Goal: Transaction & Acquisition: Purchase product/service

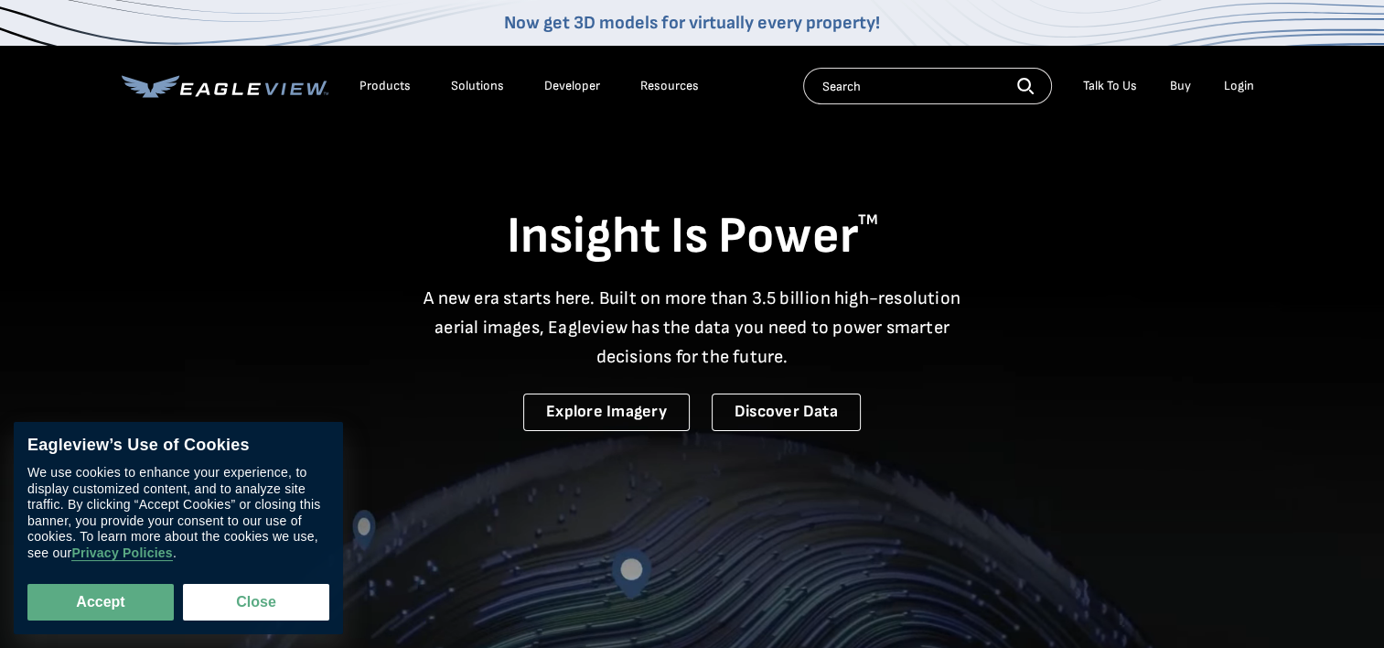
click at [1235, 93] on div "Login" at bounding box center [1239, 86] width 30 height 16
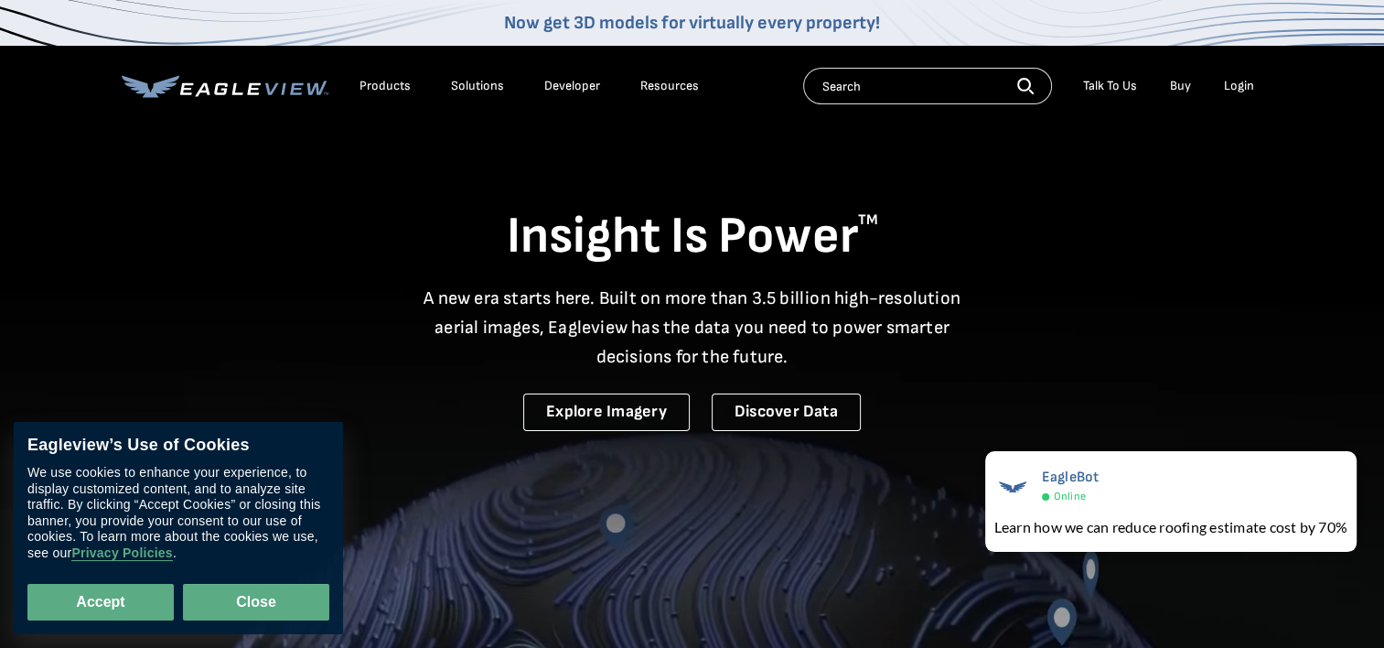
click at [286, 586] on button "Close" at bounding box center [256, 602] width 146 height 37
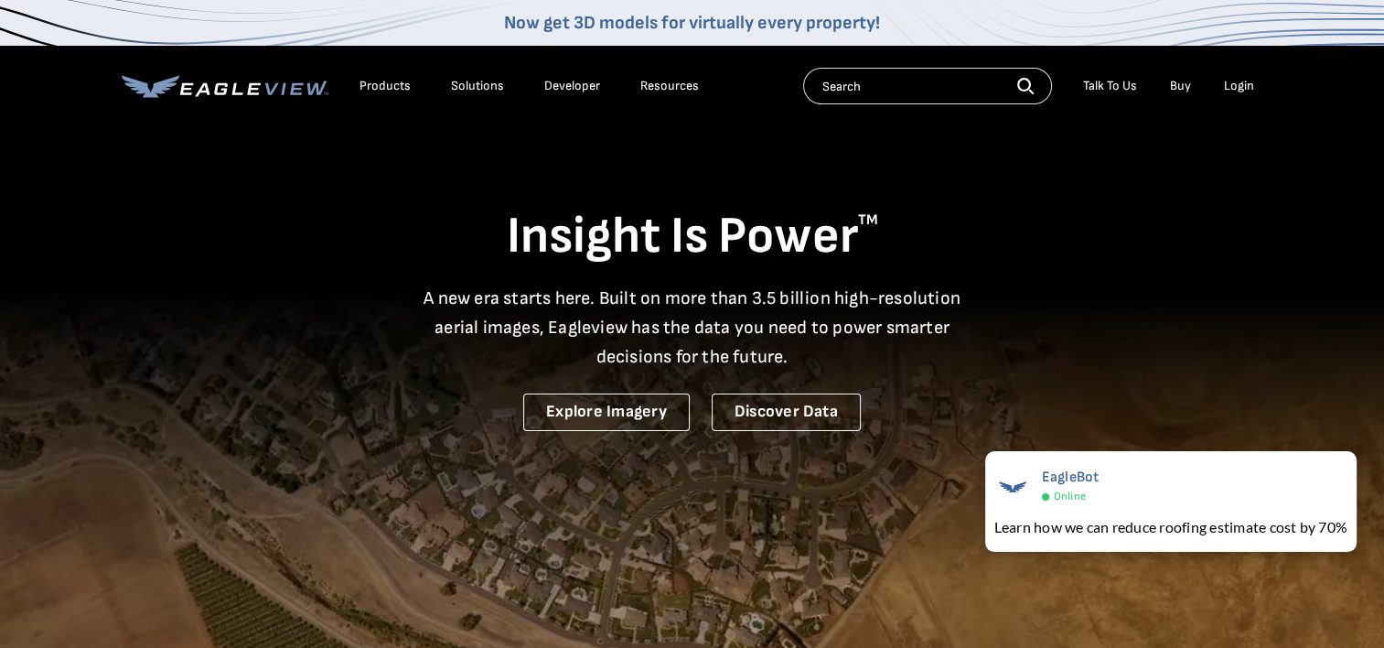
click at [1244, 82] on div "Login" at bounding box center [1239, 86] width 30 height 16
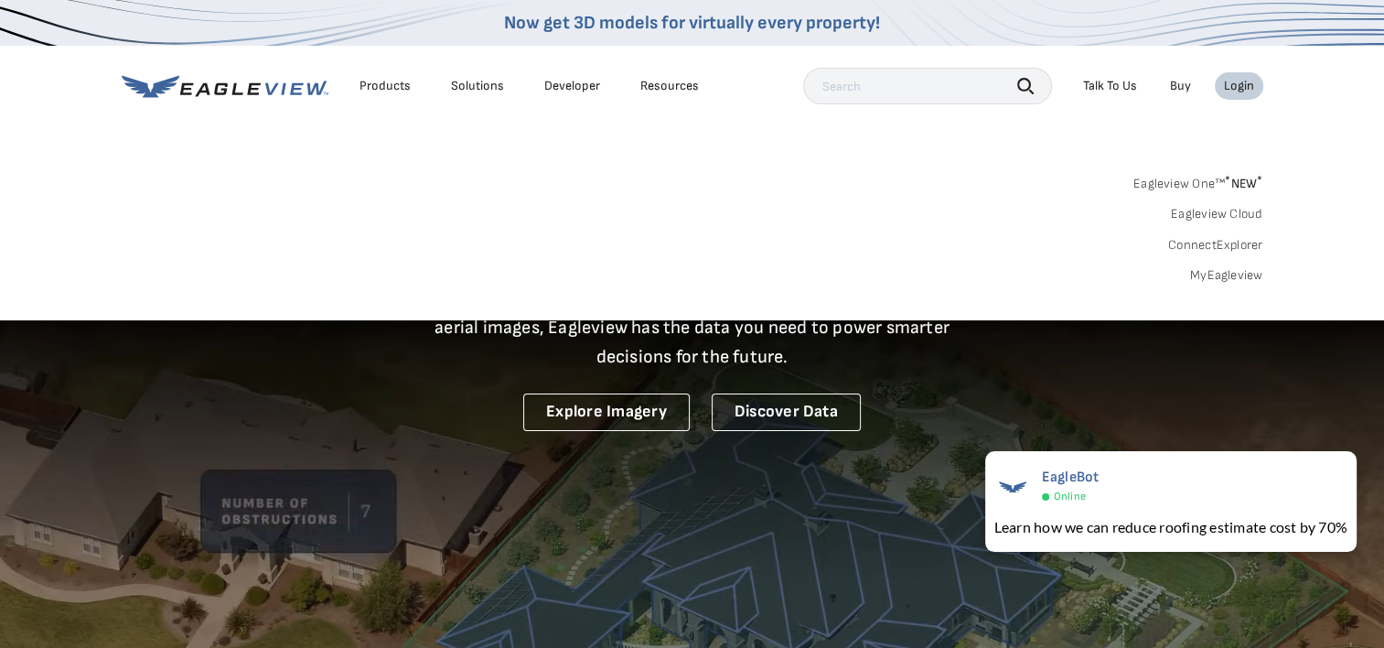
click at [1248, 81] on div "Login" at bounding box center [1239, 86] width 30 height 16
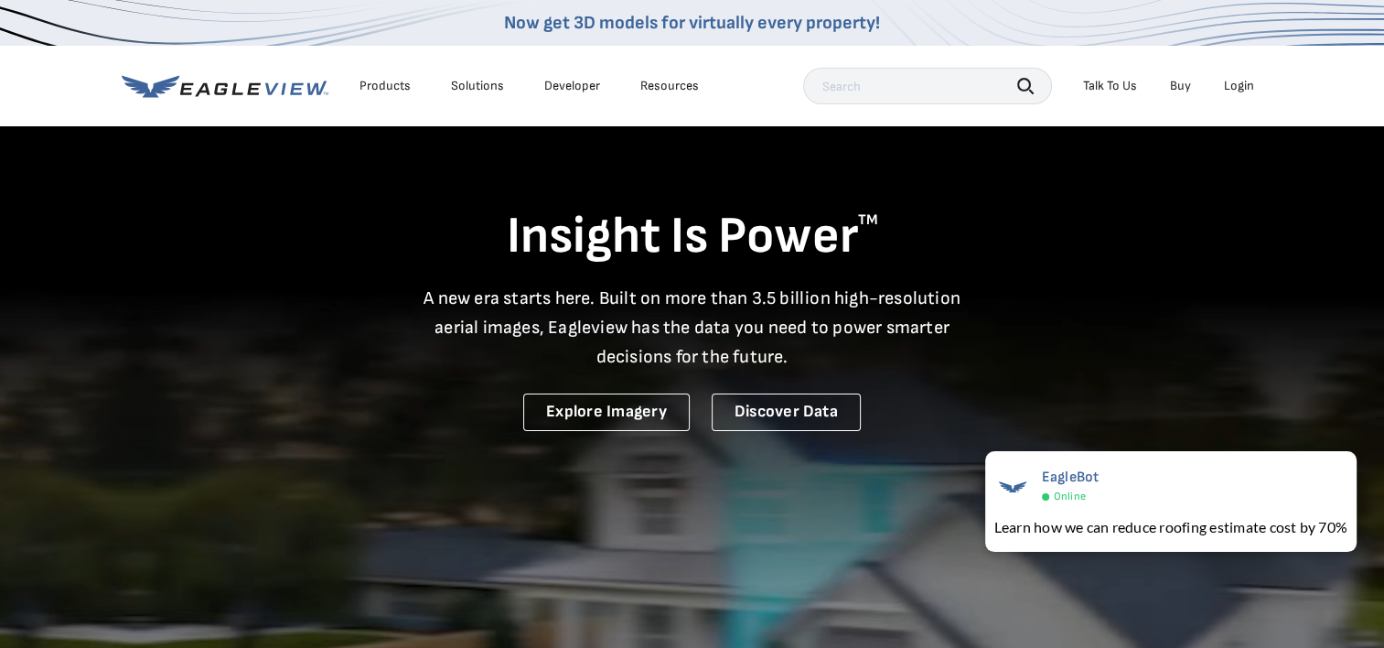
click at [1244, 89] on div "Login" at bounding box center [1239, 86] width 30 height 16
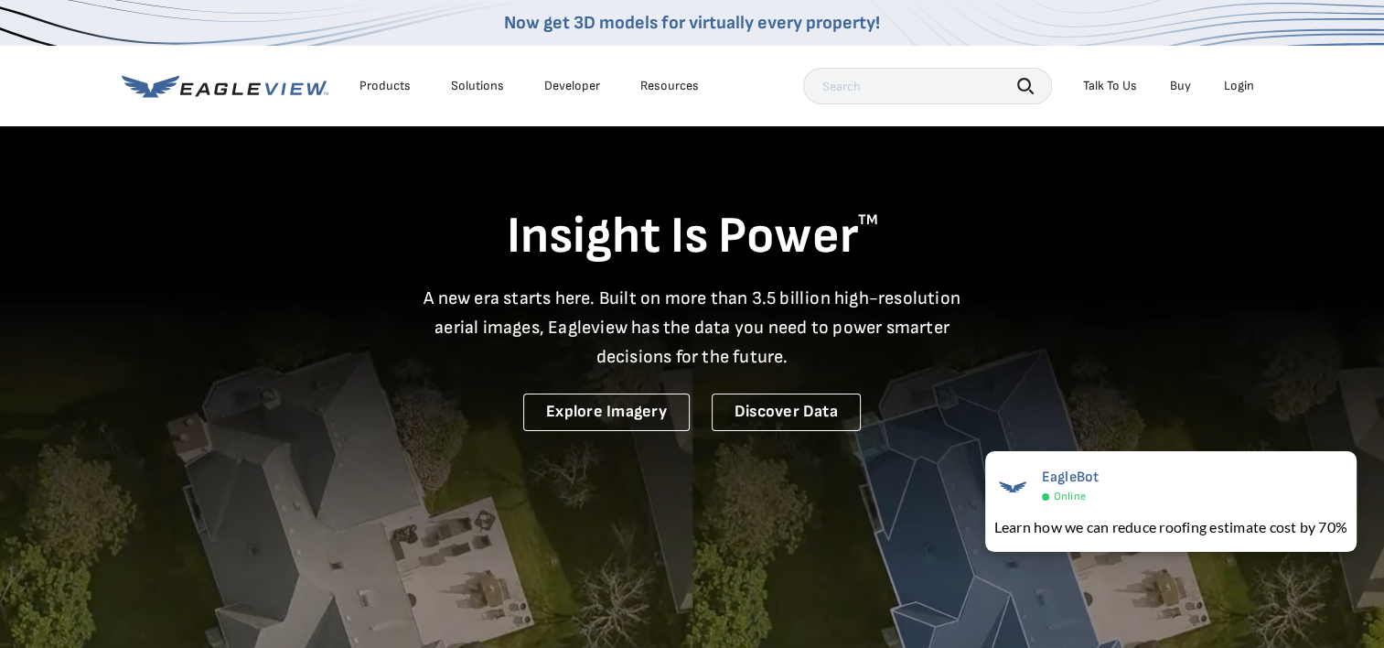
click at [1241, 84] on div "Login" at bounding box center [1239, 86] width 30 height 16
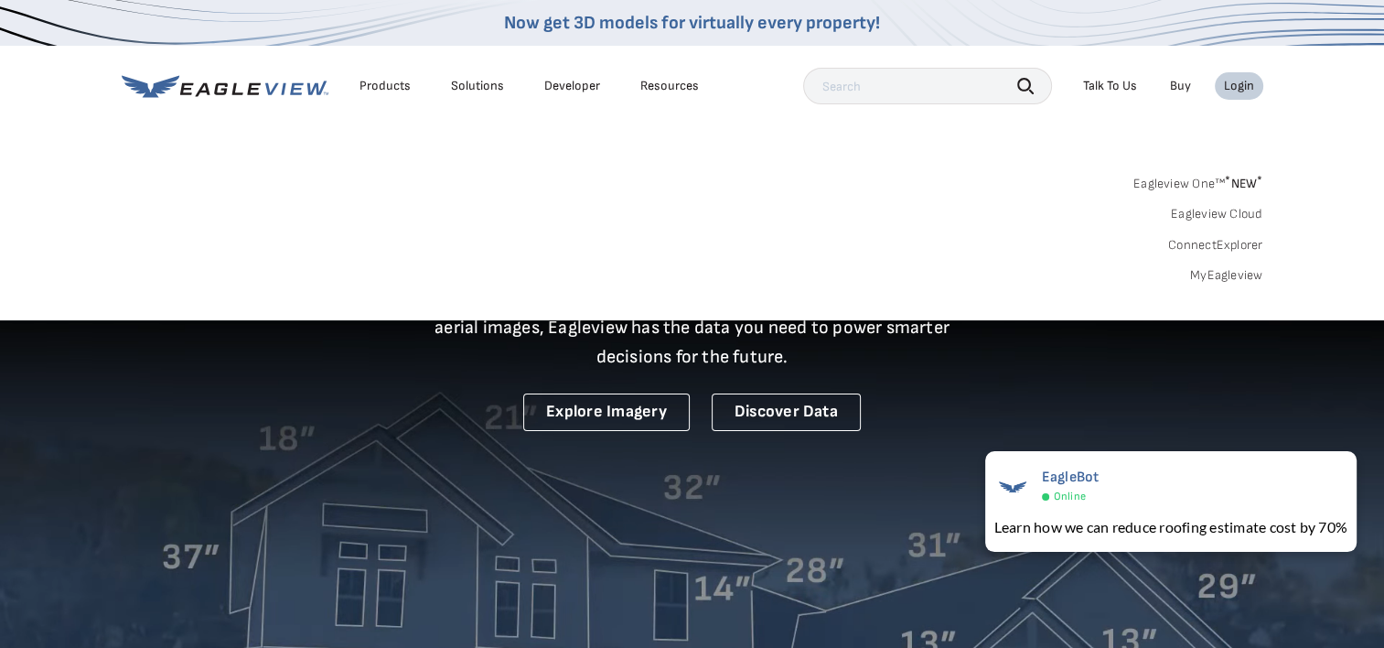
click at [1226, 278] on link "MyEagleview" at bounding box center [1226, 275] width 73 height 16
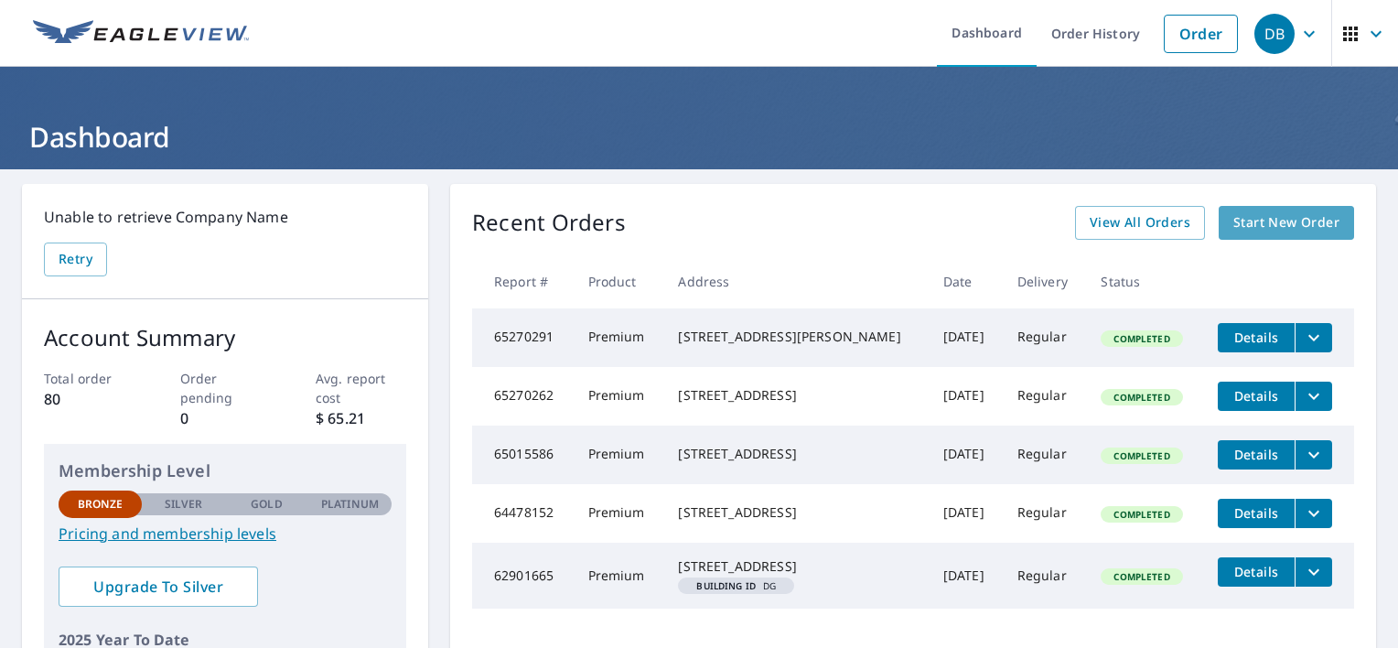
click at [1248, 217] on span "Start New Order" at bounding box center [1286, 222] width 106 height 23
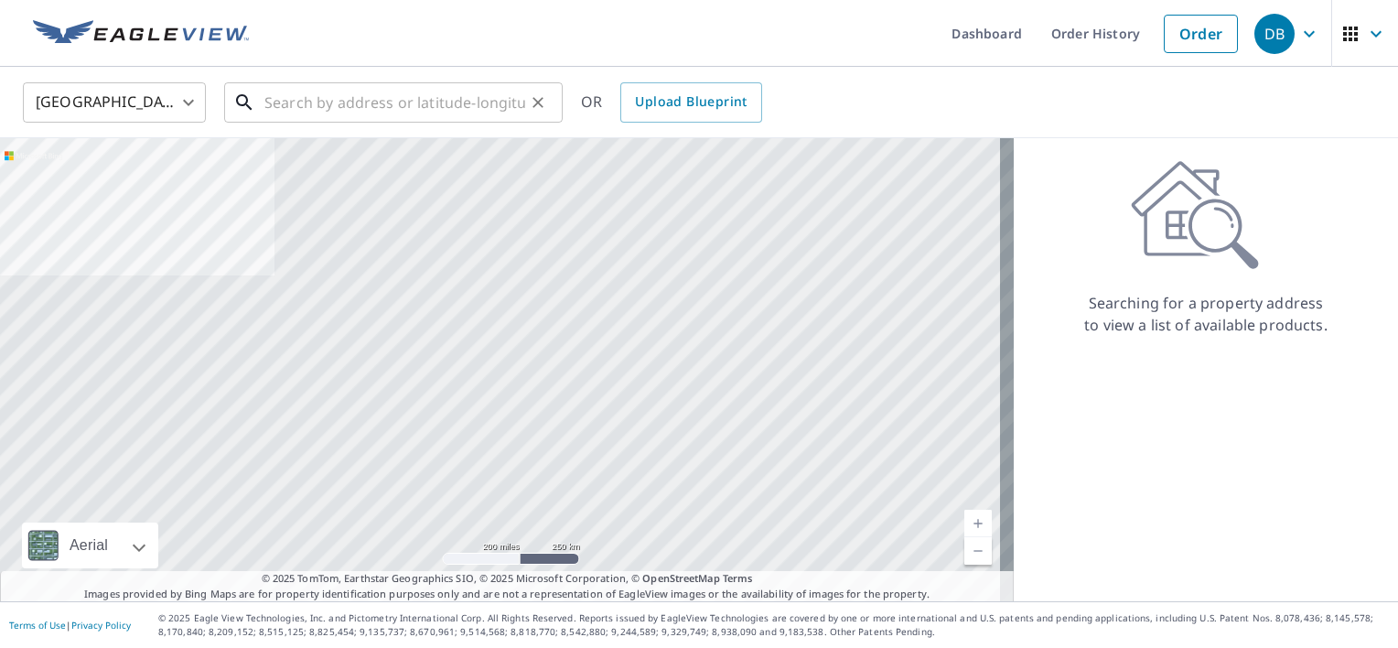
click at [293, 102] on input "text" at bounding box center [394, 102] width 261 height 51
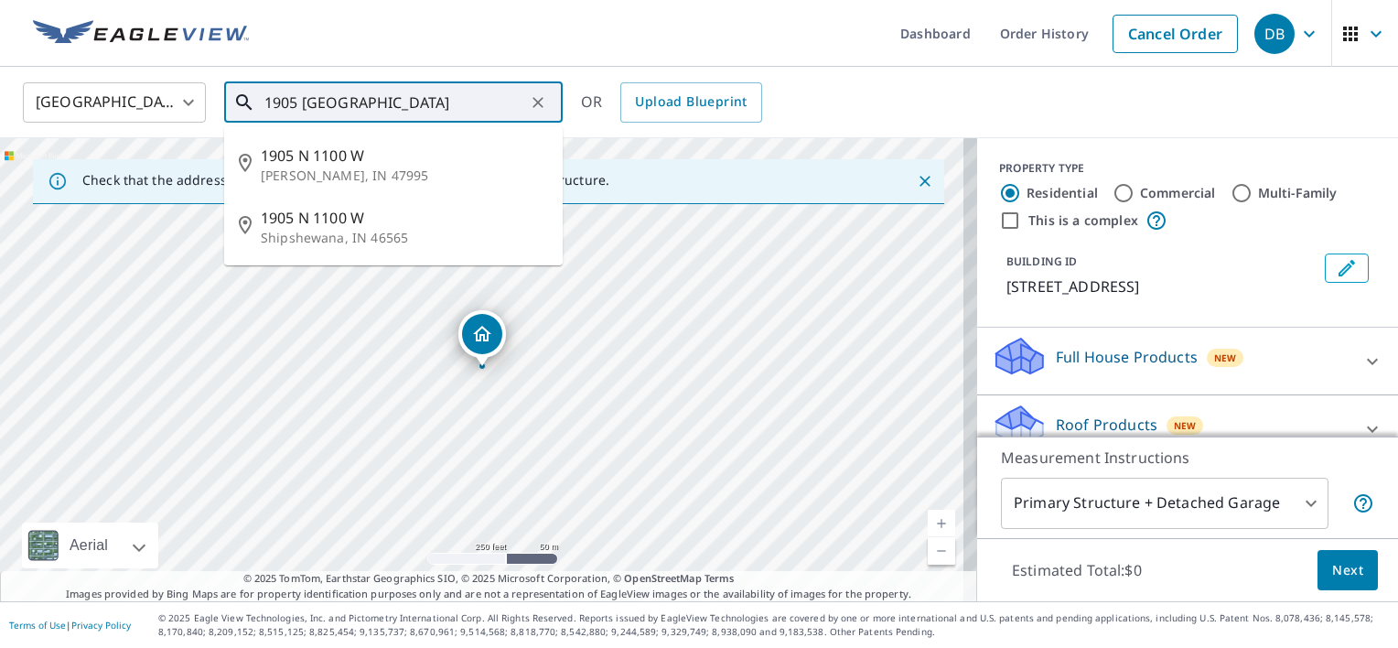
click at [519, 95] on input "1905 North 1100 West" at bounding box center [394, 102] width 261 height 51
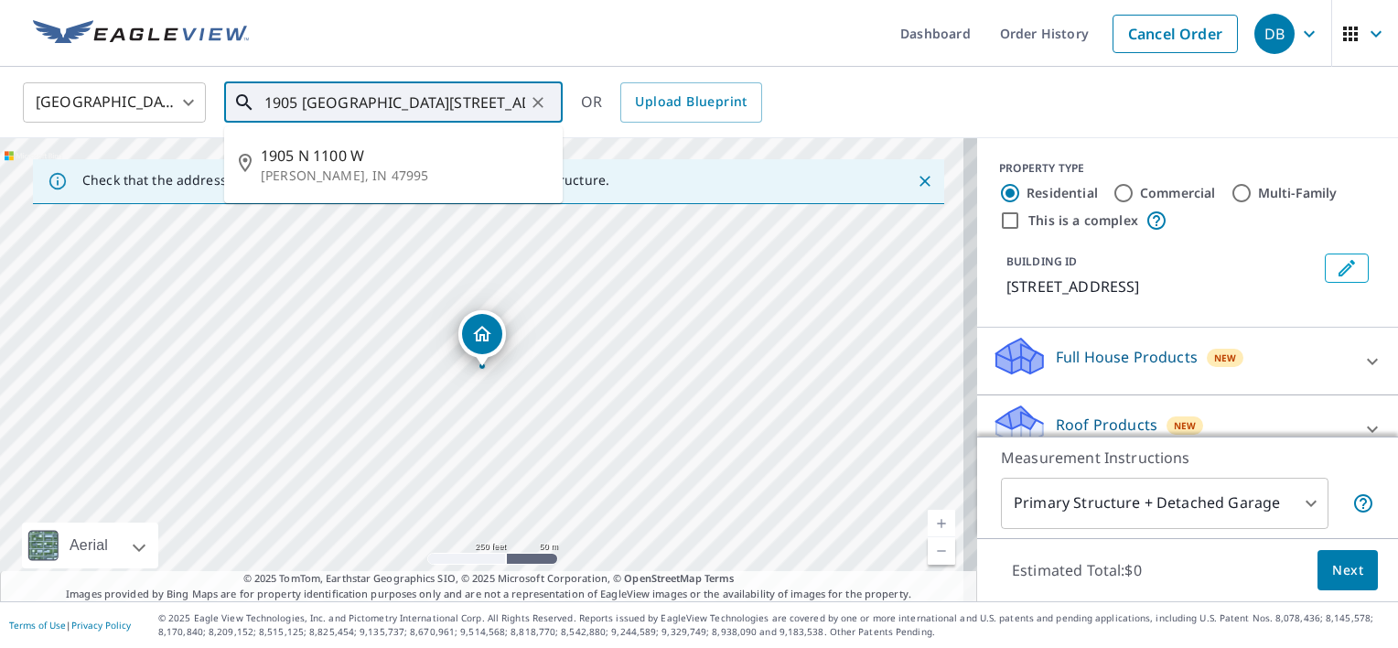
type input "1905 North 1100 West Wolcott, IN"
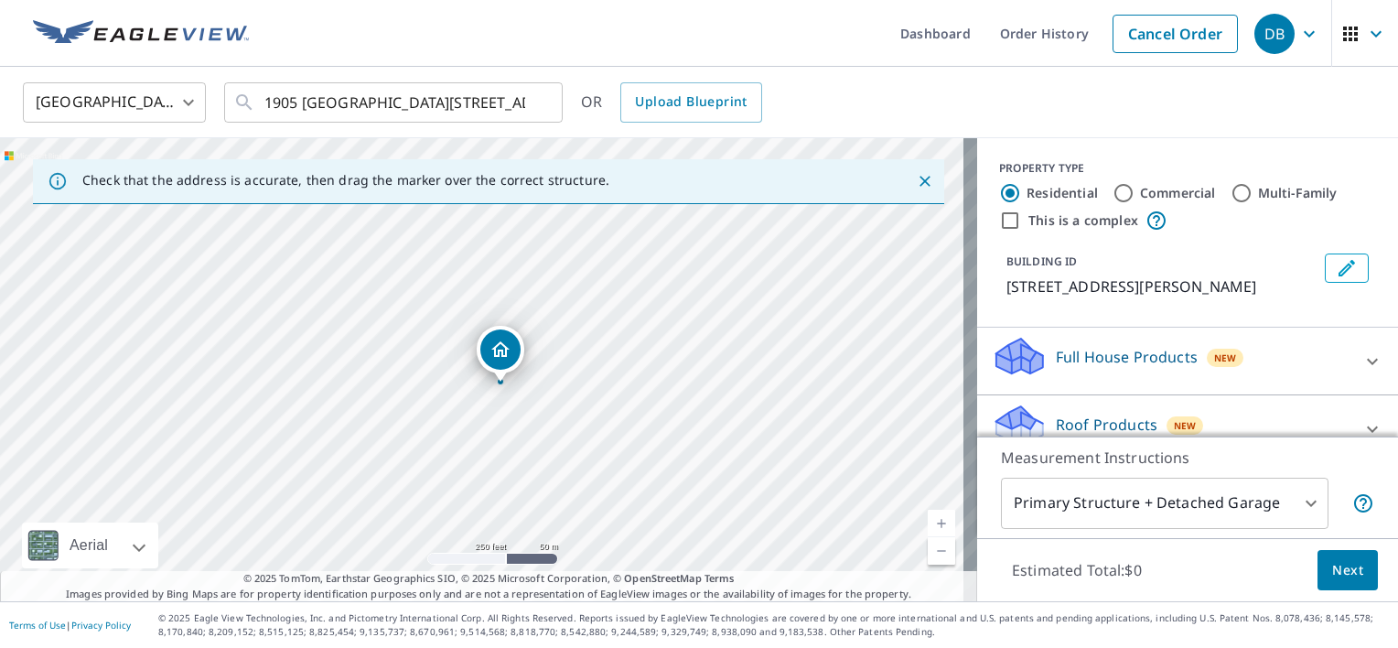
click at [498, 238] on div "1905 N 1100 W Wolcott, IN 47995" at bounding box center [488, 369] width 977 height 463
click at [928, 556] on link "Current Level 17, Zoom Out" at bounding box center [941, 550] width 27 height 27
drag, startPoint x: 477, startPoint y: 334, endPoint x: 523, endPoint y: 272, distance: 77.8
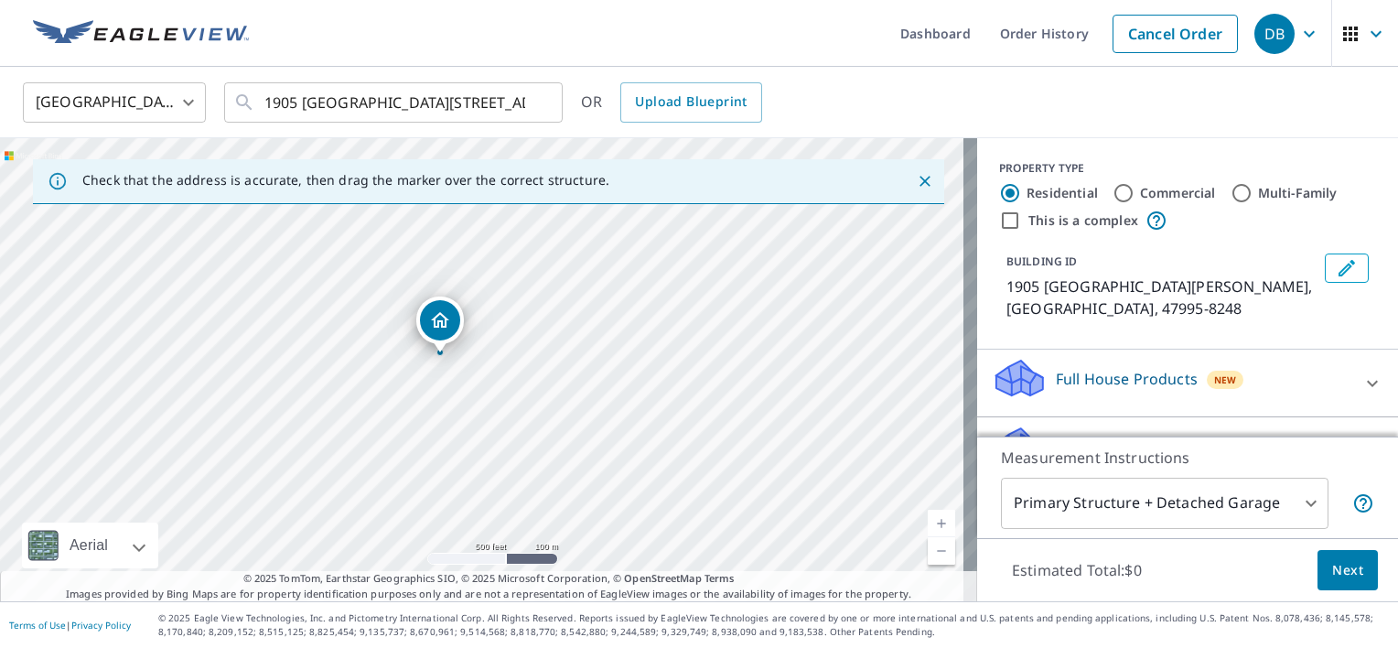
drag, startPoint x: 483, startPoint y: 333, endPoint x: 441, endPoint y: 319, distance: 44.3
drag, startPoint x: 823, startPoint y: 252, endPoint x: 844, endPoint y: 374, distance: 124.4
click at [844, 374] on div "1868 N 1100 W Wolcott, IN 47995-8248" at bounding box center [488, 369] width 977 height 463
drag, startPoint x: 711, startPoint y: 410, endPoint x: 393, endPoint y: 361, distance: 322.1
click at [393, 361] on div "1868 N 1100 W Wolcott, IN 47995-8248" at bounding box center [488, 369] width 977 height 463
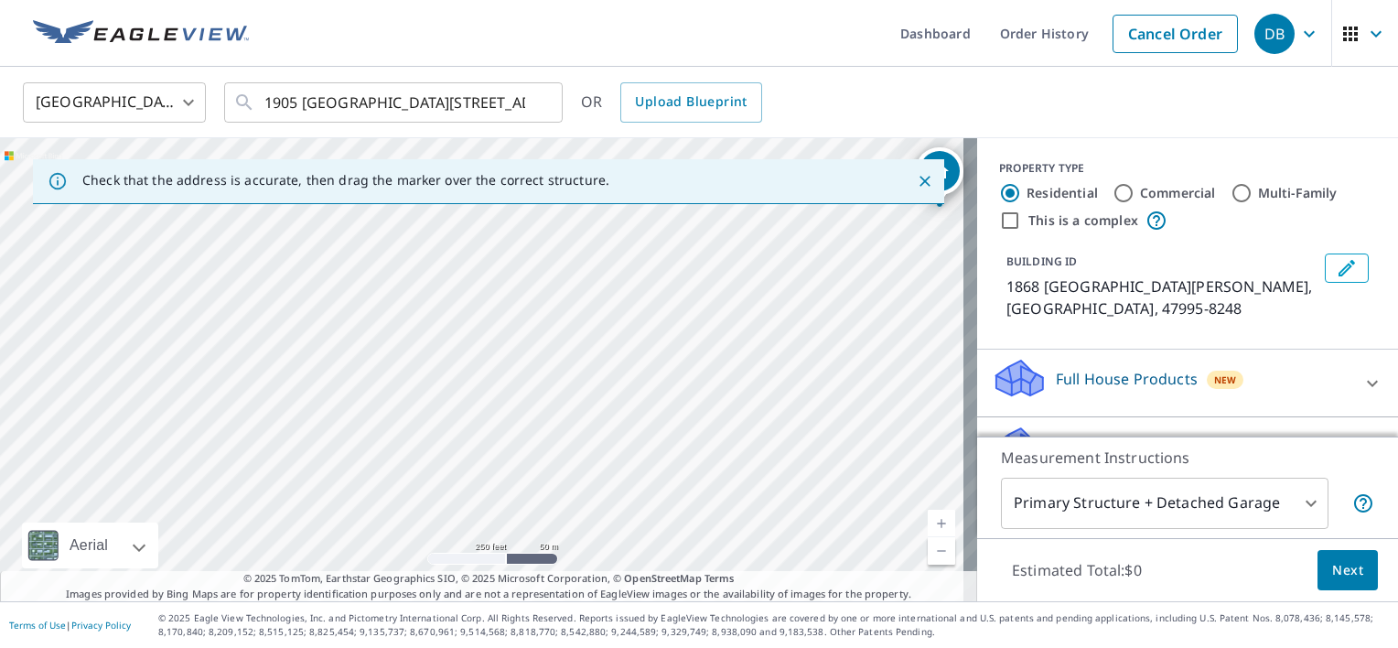
drag, startPoint x: 571, startPoint y: 393, endPoint x: 34, endPoint y: 397, distance: 537.1
click at [34, 397] on div "1868 N 1100 W Wolcott, IN 47995-8248" at bounding box center [488, 369] width 977 height 463
drag, startPoint x: 7, startPoint y: 399, endPoint x: -4, endPoint y: 394, distance: 11.9
click at [0, 394] on html "DB DB Dashboard Order History Cancel Order DB United States US ​ 1905 North 110…" at bounding box center [699, 324] width 1398 height 648
click at [0, 365] on html "DB DB Dashboard Order History Cancel Order DB United States US ​ 1905 North 110…" at bounding box center [699, 324] width 1398 height 648
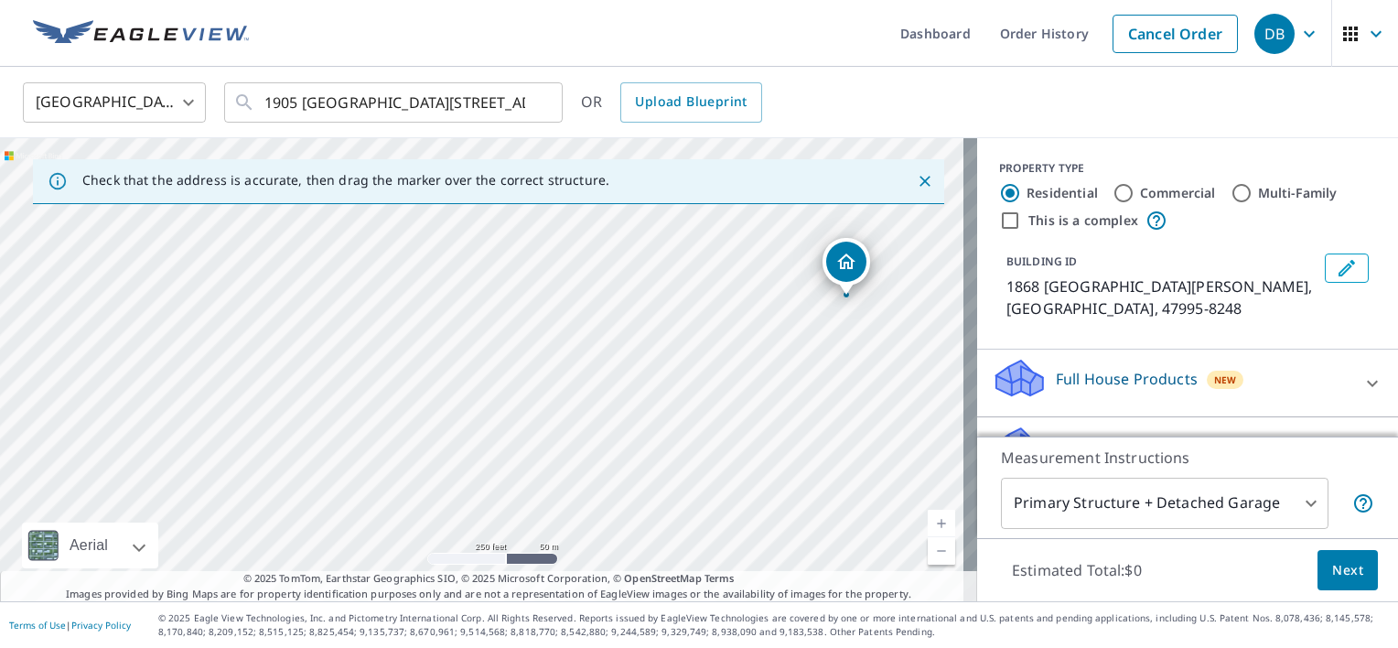
click at [18, 480] on div "1868 N 1100 W Wolcott, IN 47995-8248" at bounding box center [488, 369] width 977 height 463
drag, startPoint x: 776, startPoint y: 397, endPoint x: 459, endPoint y: 394, distance: 316.6
click at [459, 394] on div "1868 N 1100 W Wolcott, IN 47995-8248" at bounding box center [488, 369] width 977 height 463
drag, startPoint x: 534, startPoint y: 262, endPoint x: 521, endPoint y: 253, distance: 16.5
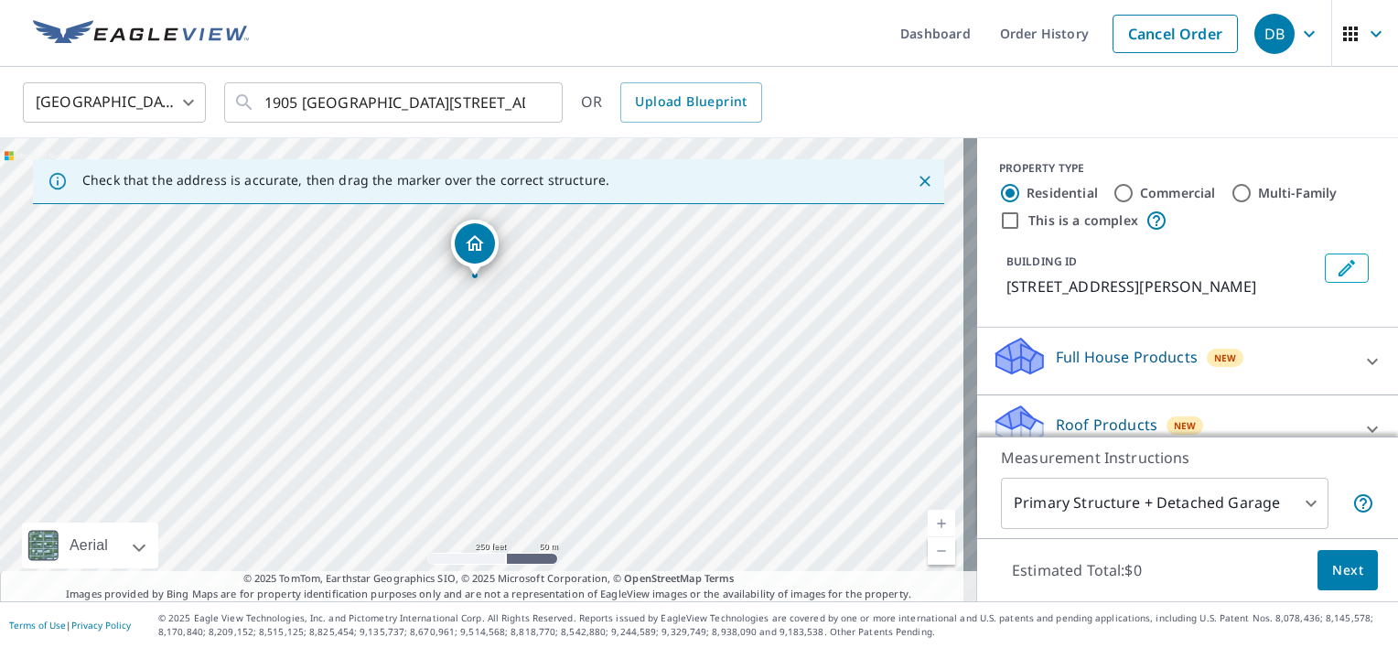
drag, startPoint x: 577, startPoint y: 353, endPoint x: 570, endPoint y: 263, distance: 90.9
click at [570, 263] on div "1890 N 1100 W Wolcott, IN 47995-8248" at bounding box center [488, 369] width 977 height 463
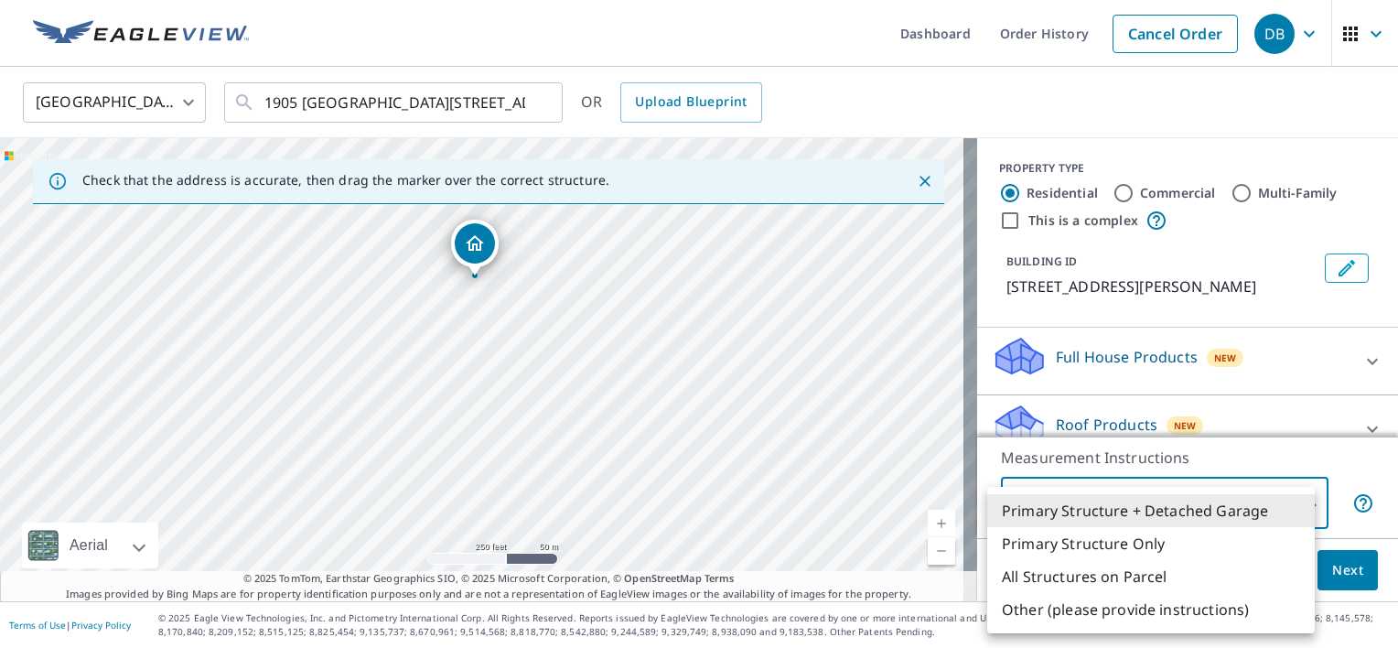
click at [1289, 501] on body "DB DB Dashboard Order History Cancel Order DB United States US ​ 1905 North 110…" at bounding box center [699, 324] width 1398 height 648
click at [1129, 544] on li "Primary Structure Only" at bounding box center [1151, 543] width 328 height 33
type input "2"
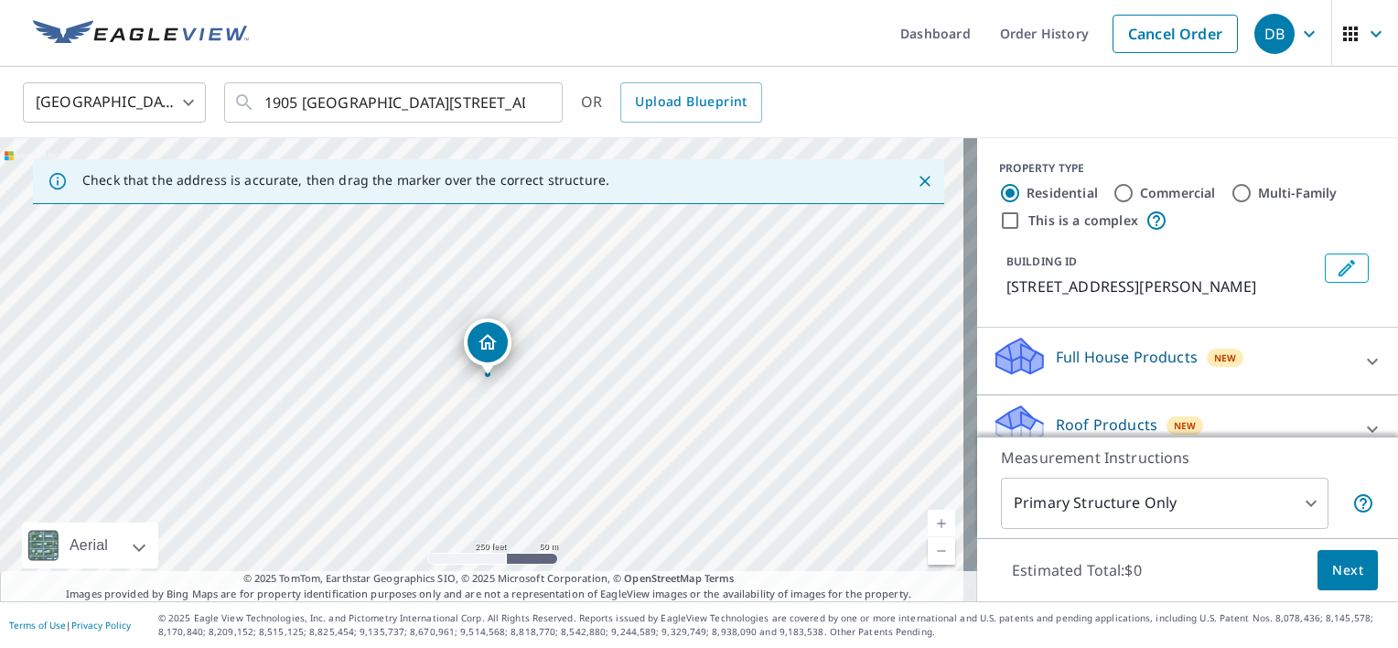
drag, startPoint x: 480, startPoint y: 329, endPoint x: 486, endPoint y: 338, distance: 9.9
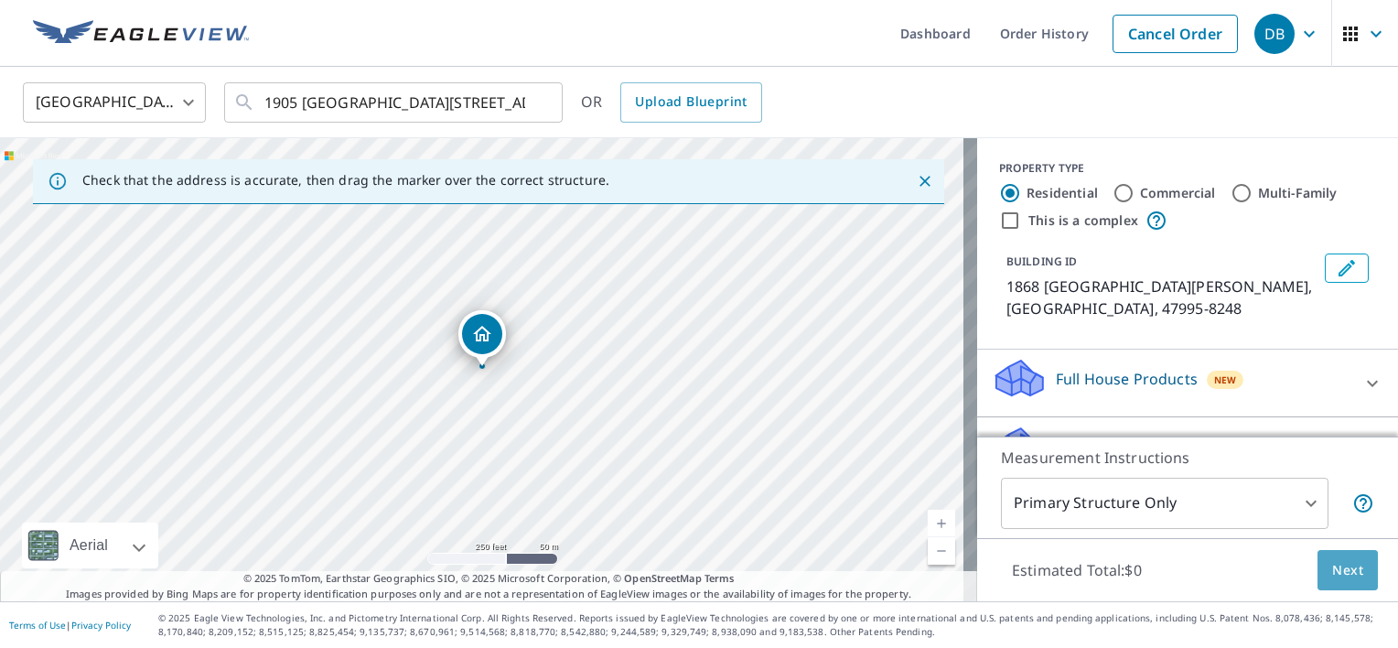
click at [1328, 557] on button "Next" at bounding box center [1347, 570] width 60 height 41
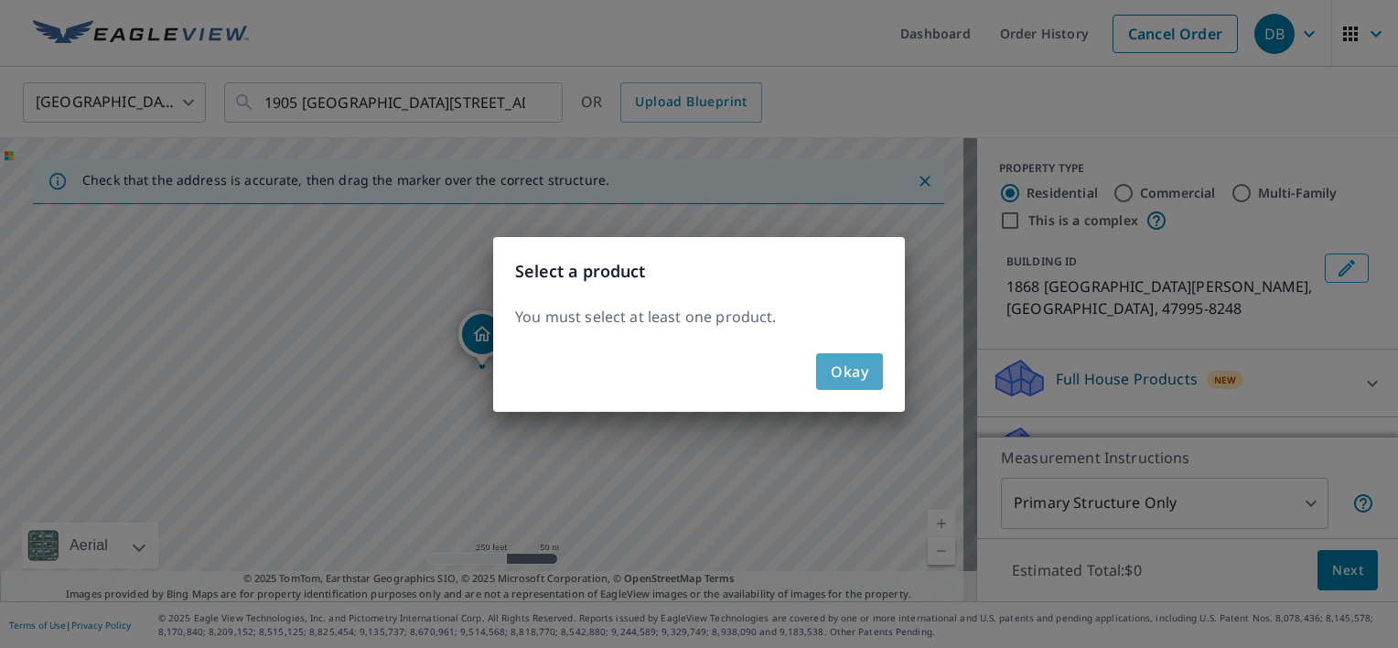
click at [875, 386] on button "Okay" at bounding box center [849, 371] width 67 height 37
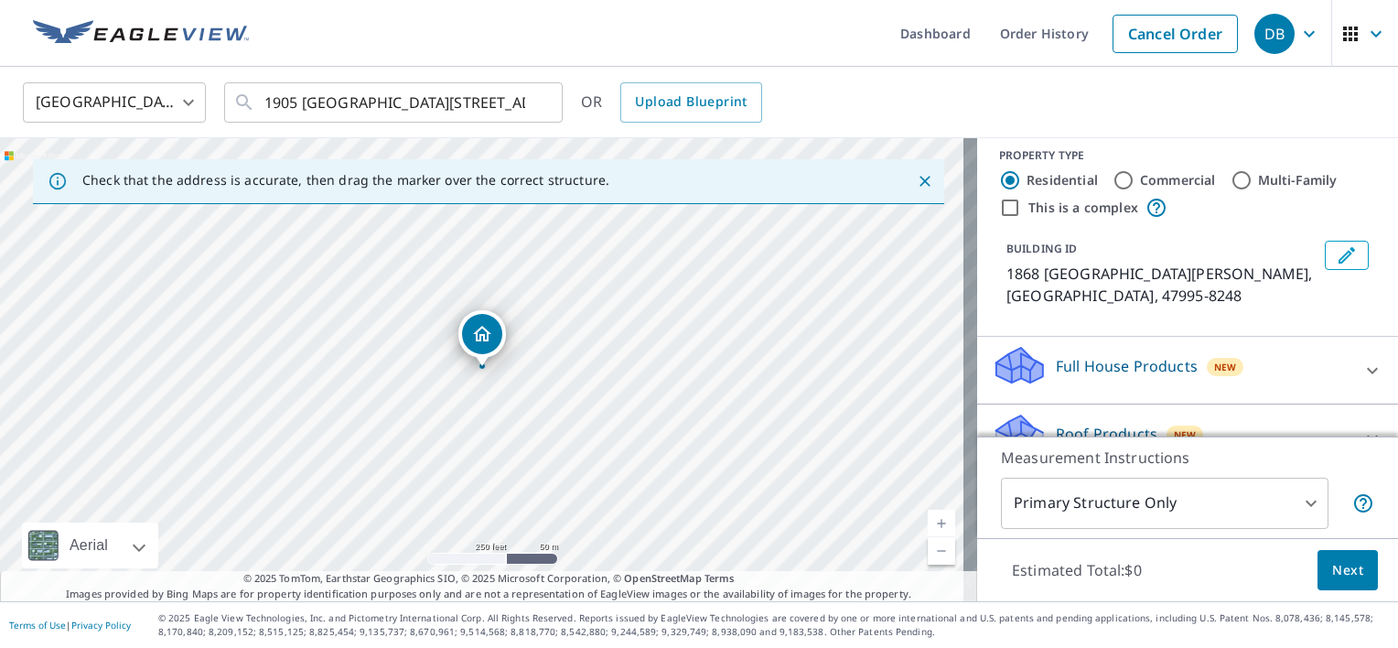
scroll to position [161, 0]
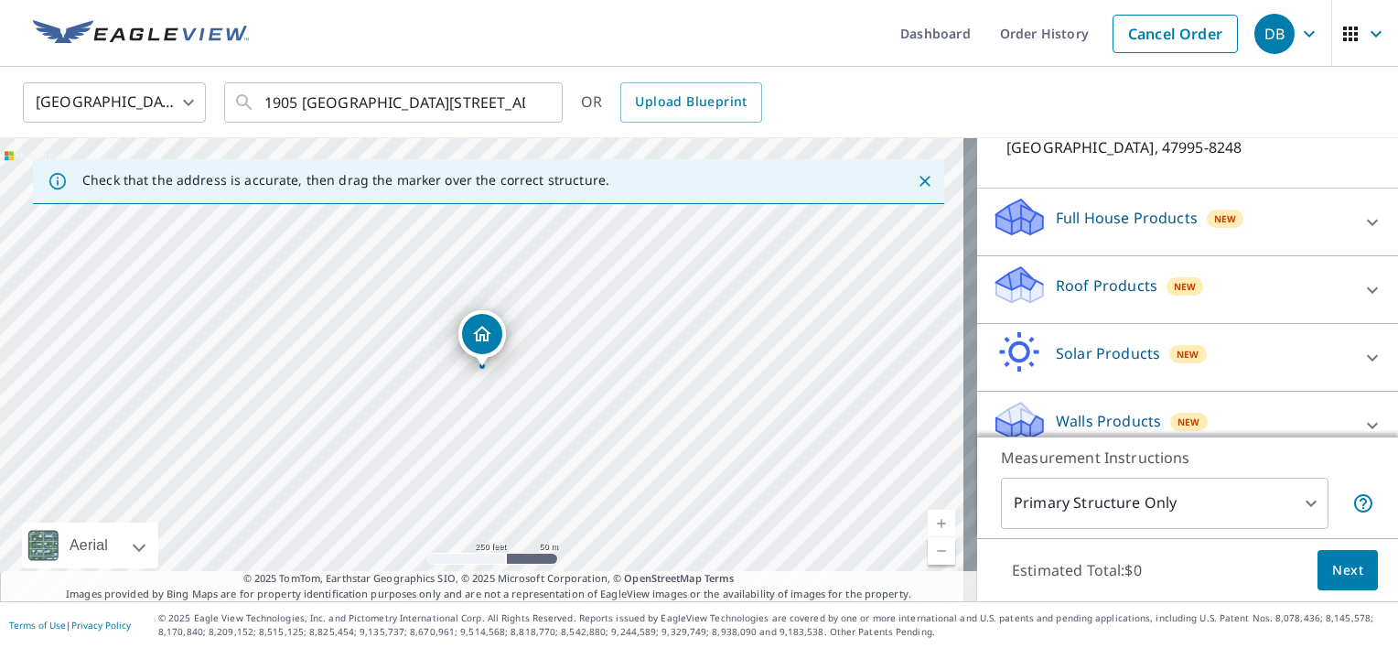
click at [1135, 275] on div "Roof Products New" at bounding box center [1171, 289] width 359 height 52
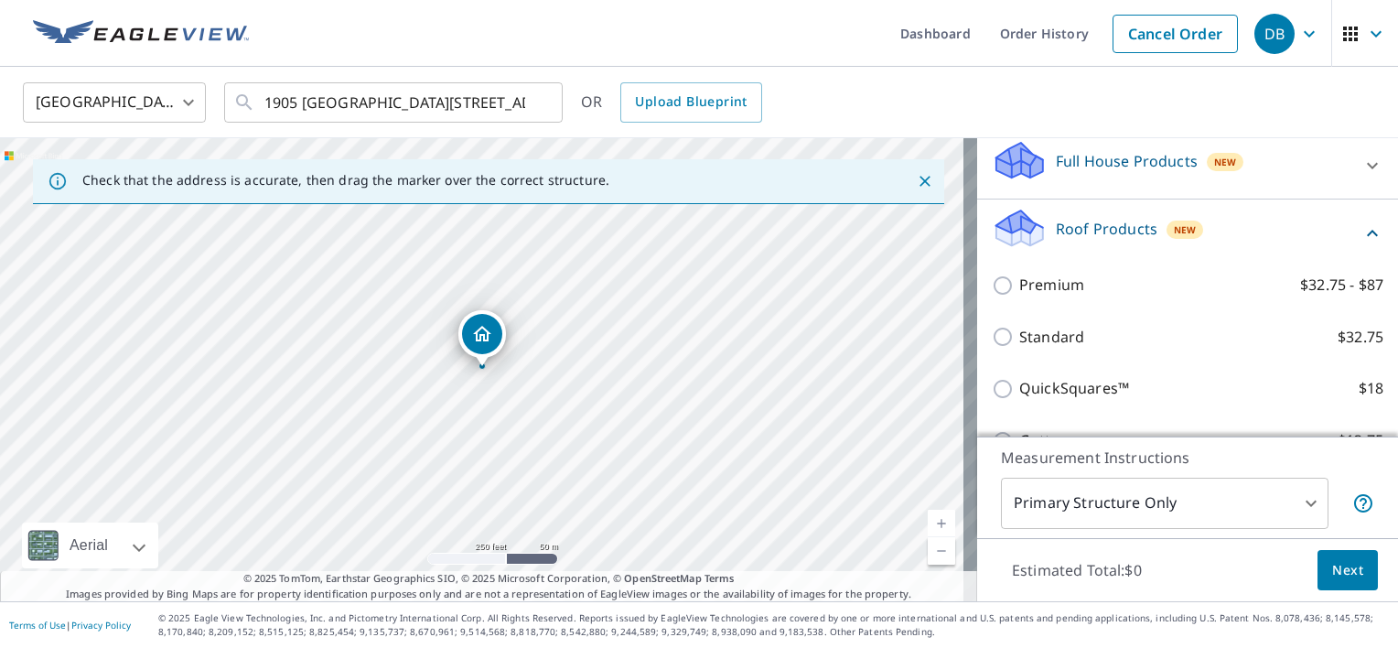
scroll to position [219, 0]
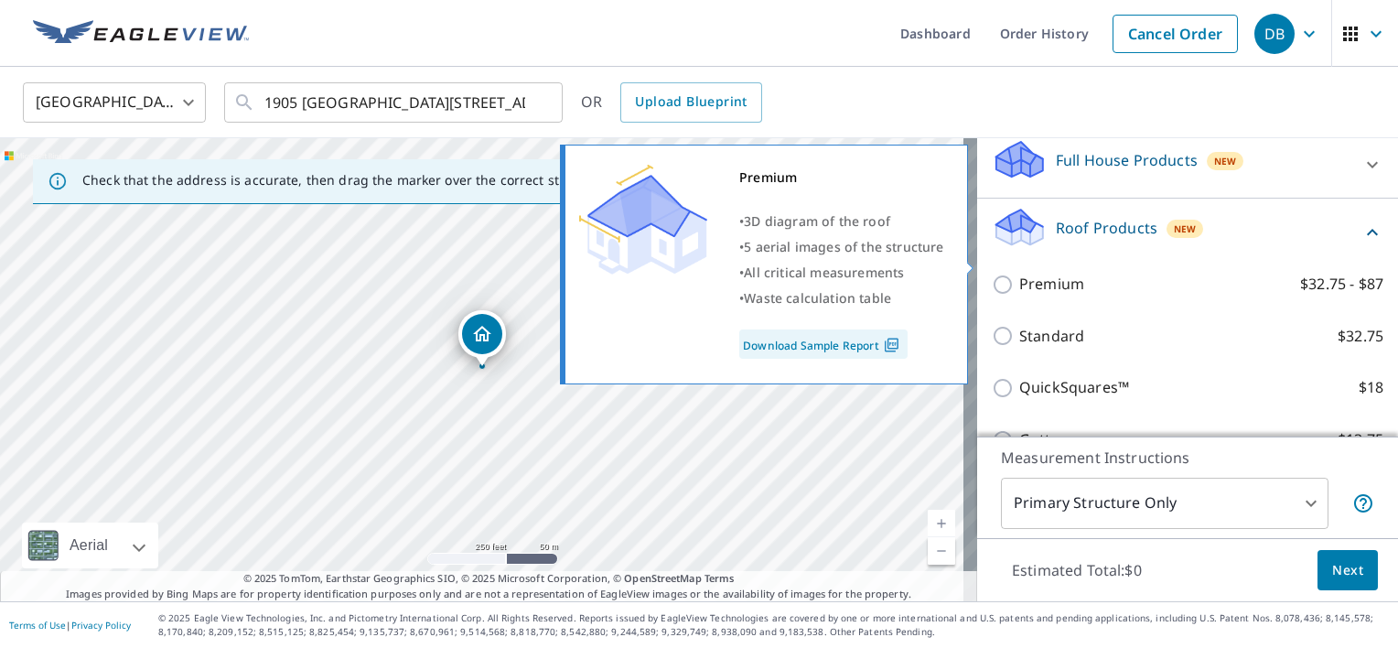
click at [992, 274] on input "Premium $32.75 - $87" at bounding box center [1005, 285] width 27 height 22
checkbox input "true"
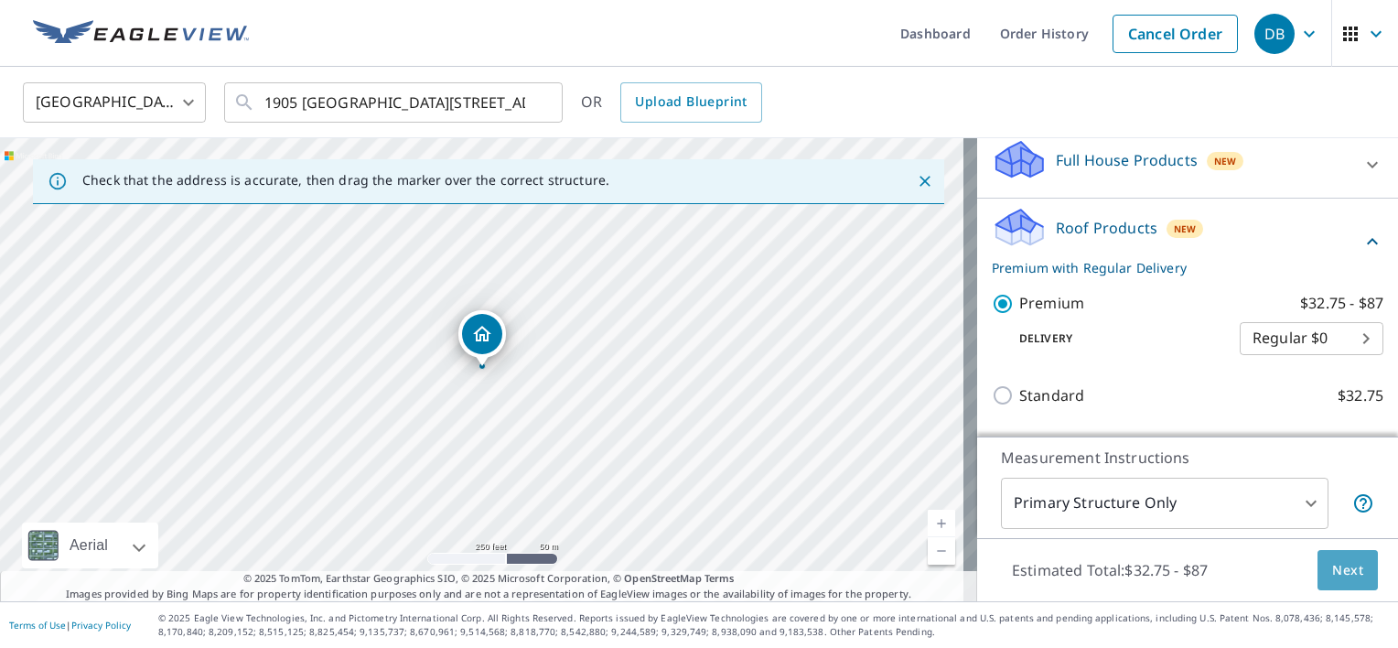
click at [1332, 578] on span "Next" at bounding box center [1347, 570] width 31 height 23
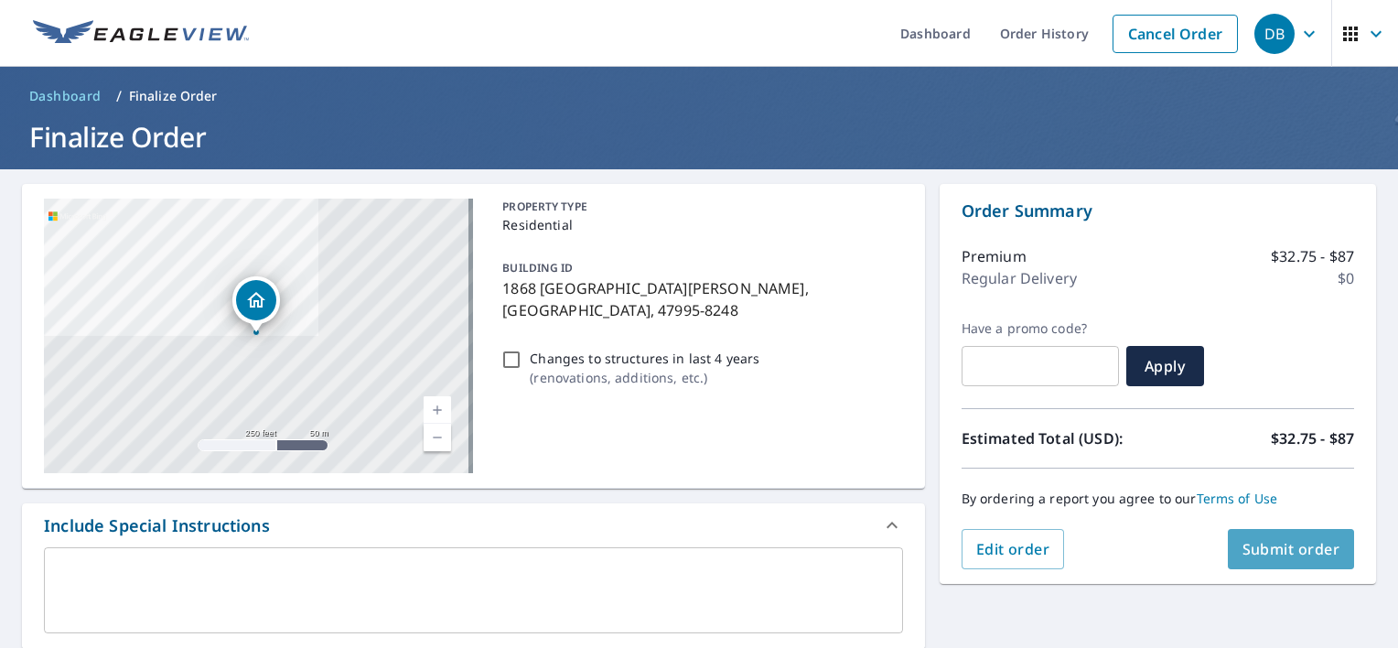
click at [1306, 548] on span "Submit order" at bounding box center [1291, 549] width 98 height 20
